Goal: Navigation & Orientation: Understand site structure

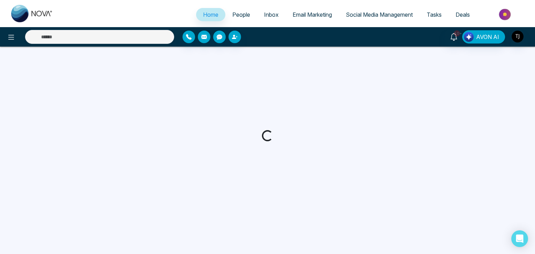
select select "*"
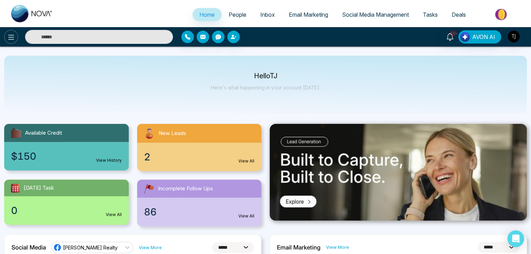
click at [11, 36] on icon at bounding box center [11, 37] width 8 height 8
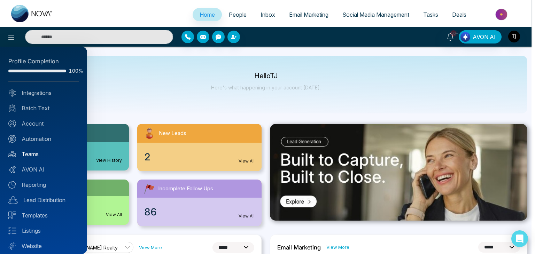
scroll to position [19, 0]
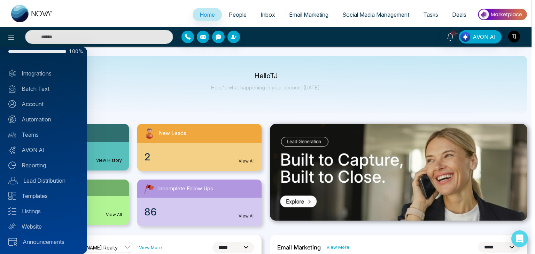
click at [147, 98] on div at bounding box center [267, 127] width 535 height 254
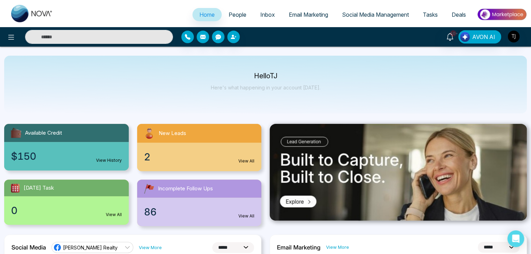
click at [337, 77] on div "Hello TJ Here's what happening in your account today." at bounding box center [265, 85] width 523 height 58
click at [14, 38] on icon at bounding box center [11, 37] width 8 height 8
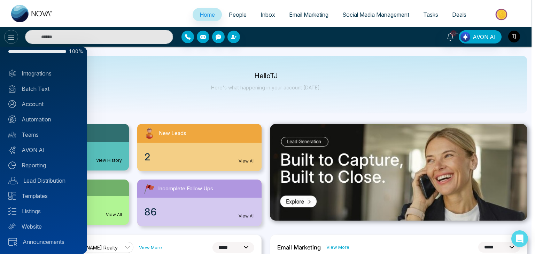
click at [14, 38] on div at bounding box center [267, 127] width 535 height 254
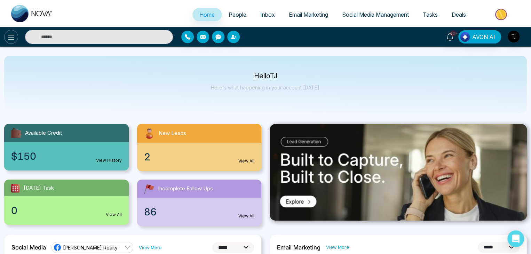
click at [10, 40] on icon at bounding box center [11, 37] width 8 height 8
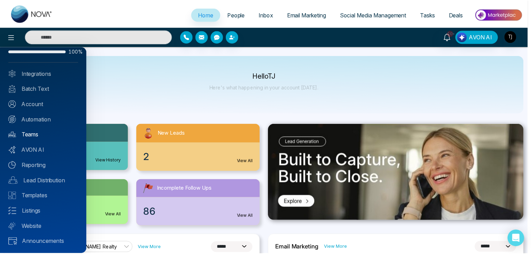
scroll to position [0, 0]
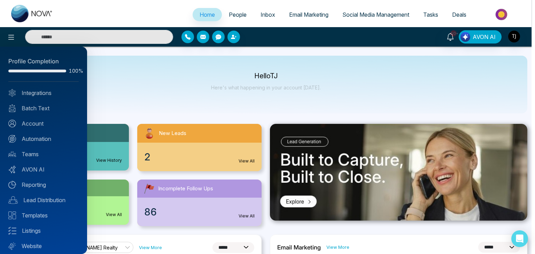
click at [127, 89] on div at bounding box center [267, 127] width 535 height 254
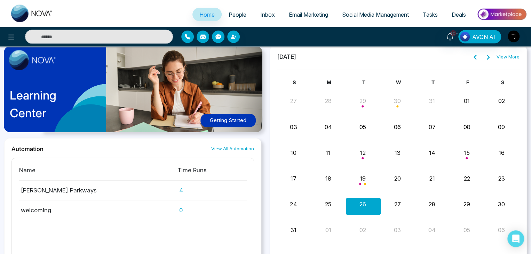
scroll to position [693, 0]
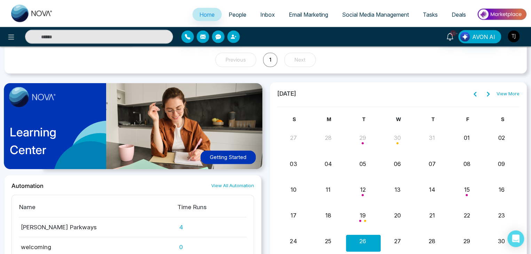
click at [221, 156] on button "Getting Started" at bounding box center [227, 158] width 55 height 14
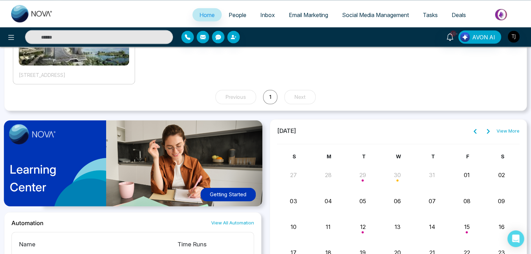
scroll to position [656, 0]
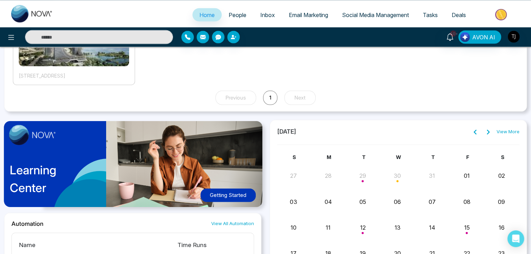
click at [235, 192] on button "Getting Started" at bounding box center [227, 195] width 55 height 14
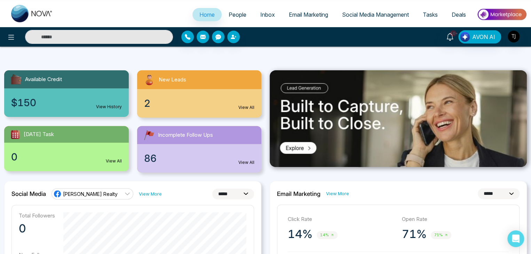
scroll to position [0, 0]
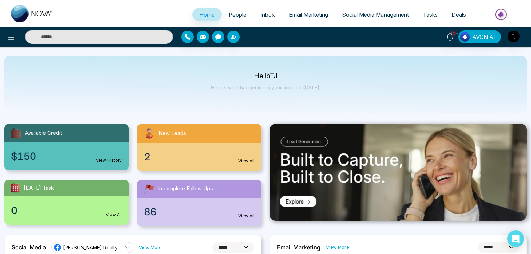
select select "*"
